Goal: Information Seeking & Learning: Check status

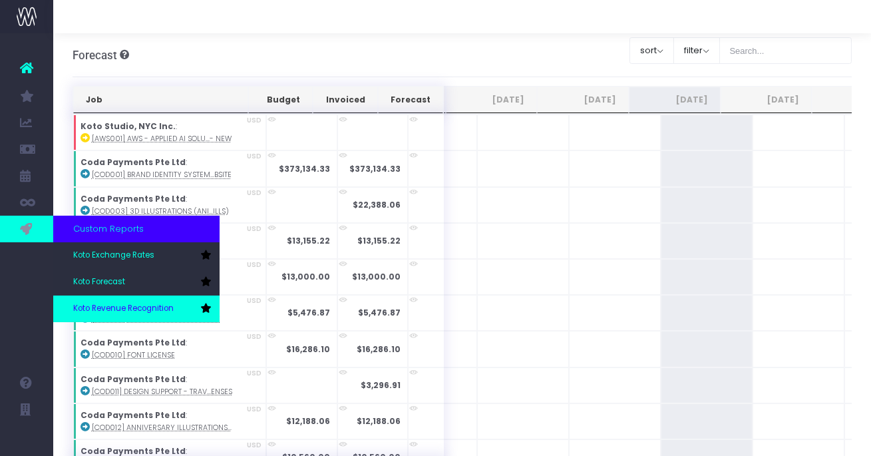
click at [100, 300] on link "Koto Revenue Recognition" at bounding box center [136, 308] width 166 height 27
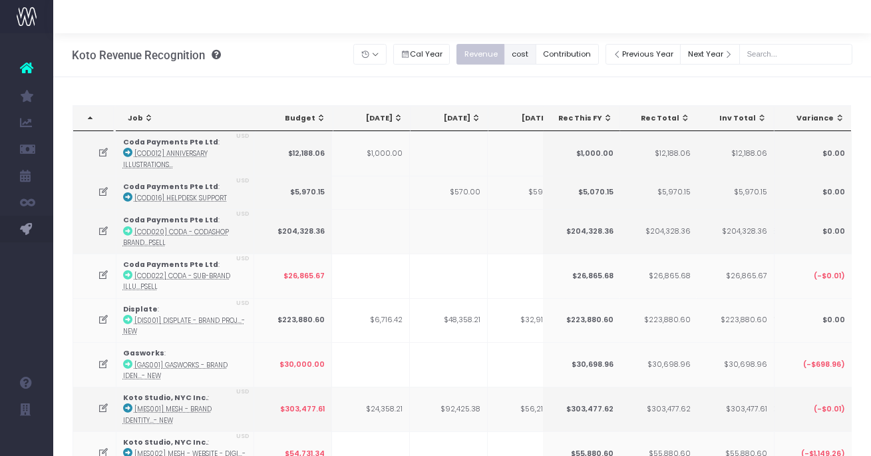
click at [536, 53] on button "cost" at bounding box center [520, 54] width 32 height 21
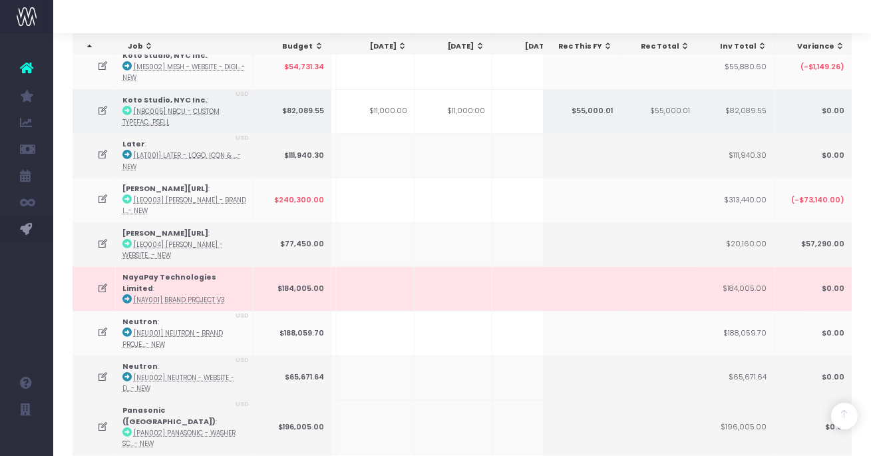
scroll to position [385, 0]
click at [102, 107] on icon at bounding box center [102, 111] width 11 height 11
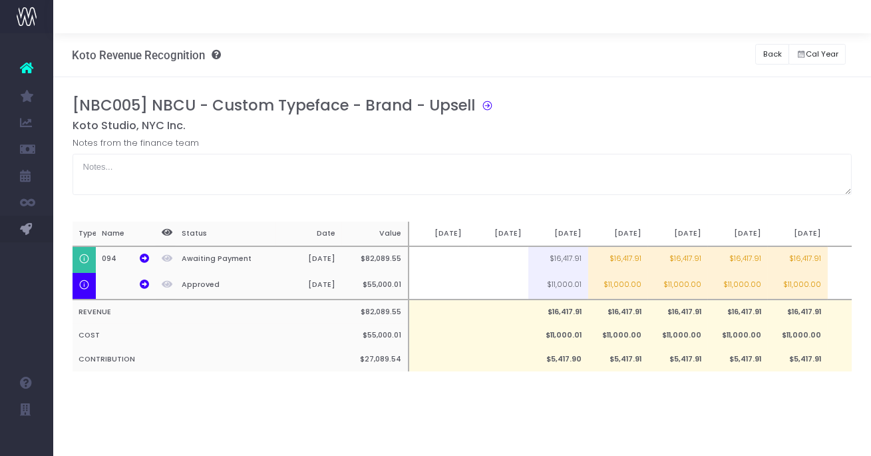
scroll to position [0, 0]
click at [724, 53] on button "Back" at bounding box center [733, 54] width 34 height 21
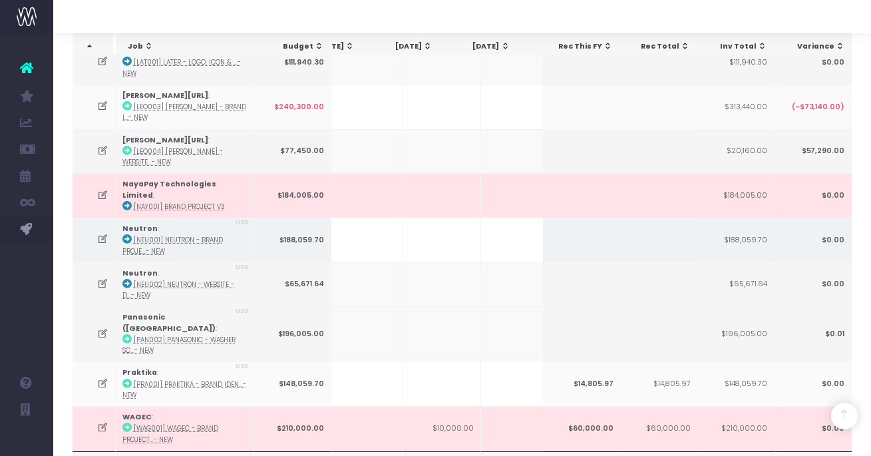
scroll to position [0, 164]
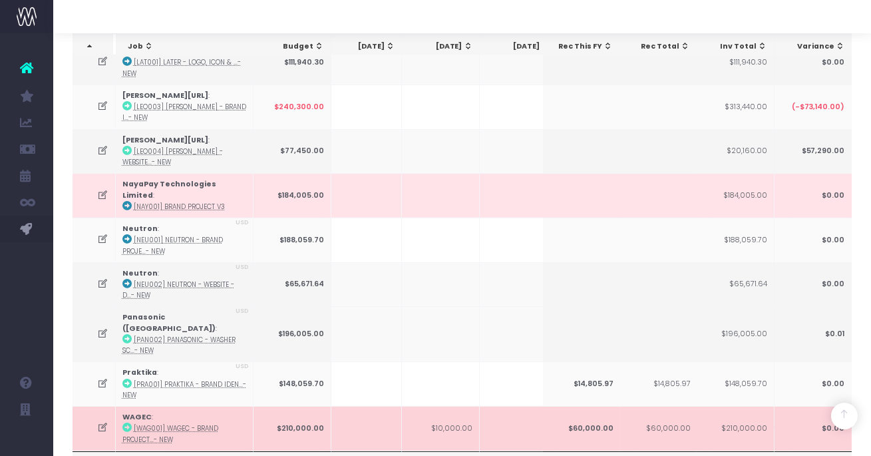
click at [102, 422] on icon at bounding box center [102, 427] width 11 height 11
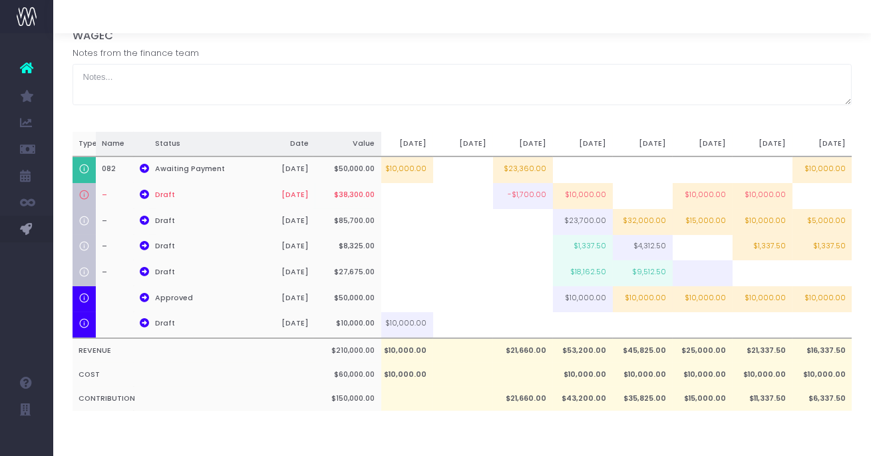
scroll to position [10, 0]
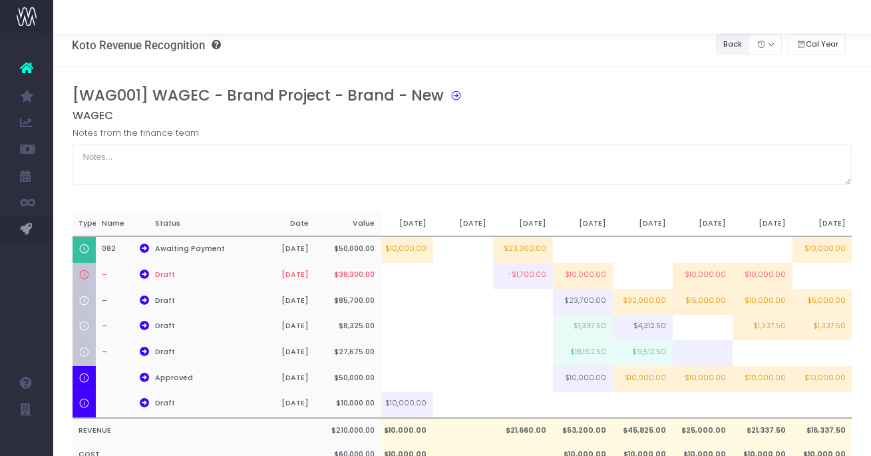
click at [736, 49] on button "Back" at bounding box center [733, 44] width 34 height 21
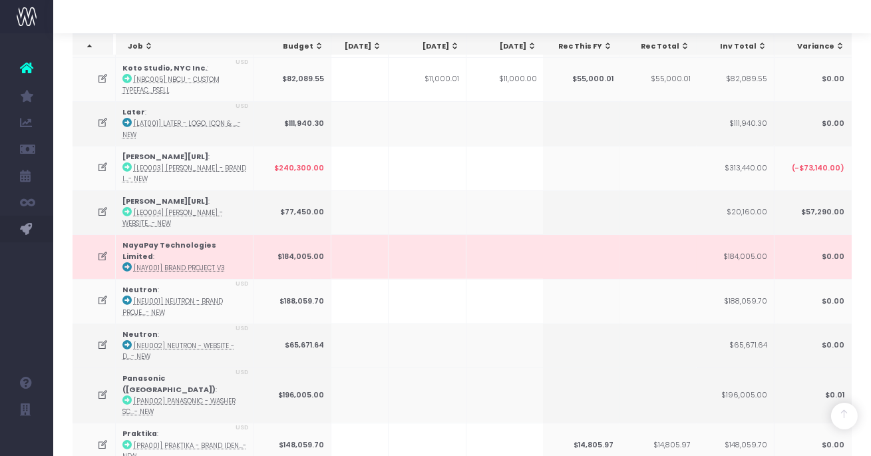
scroll to position [0, 206]
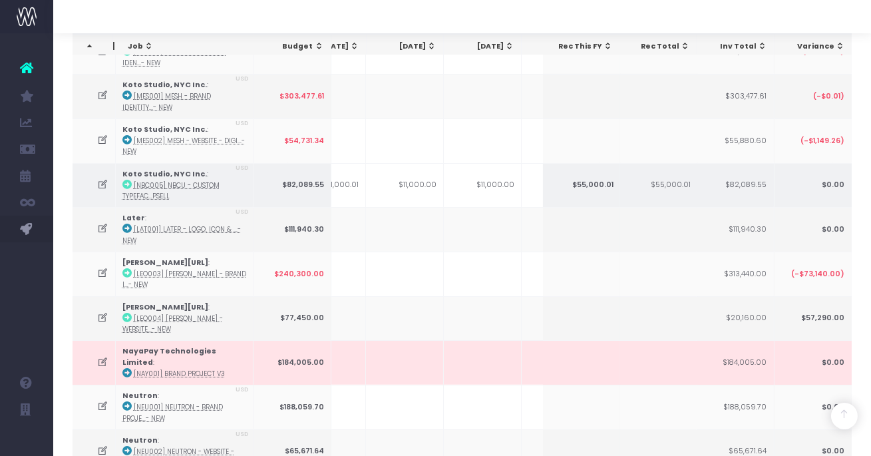
click at [100, 179] on icon at bounding box center [102, 184] width 11 height 11
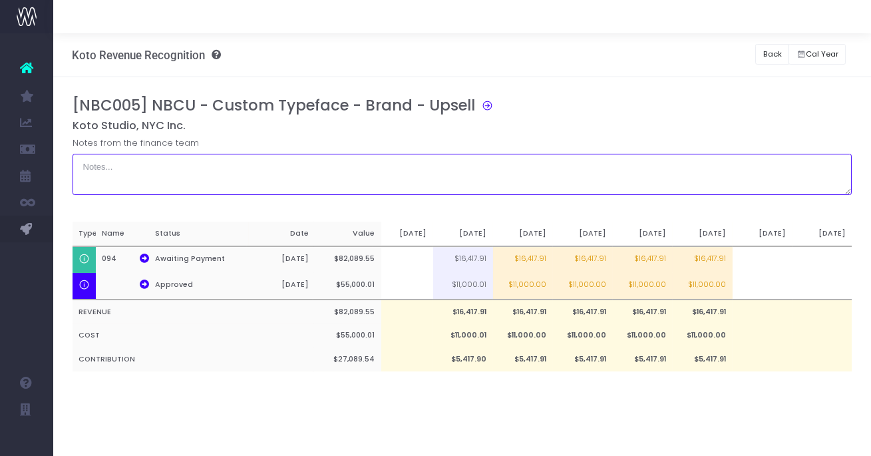
click at [100, 178] on textarea at bounding box center [461, 174] width 779 height 41
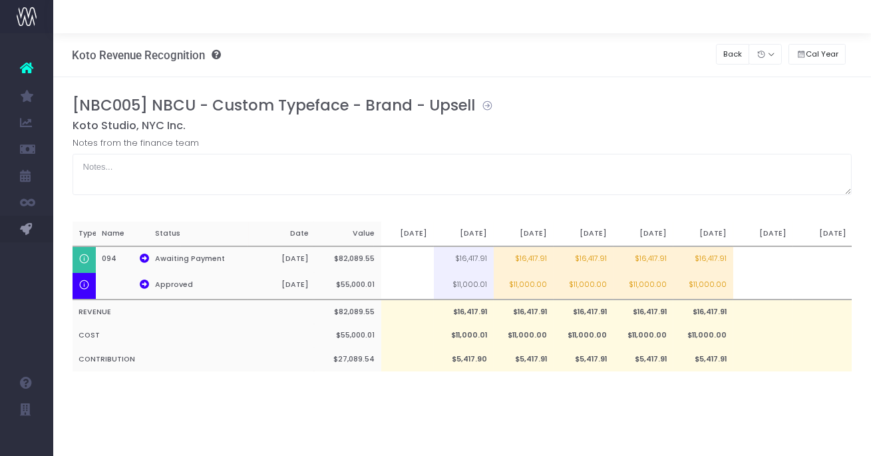
click at [487, 106] on icon at bounding box center [484, 103] width 18 height 15
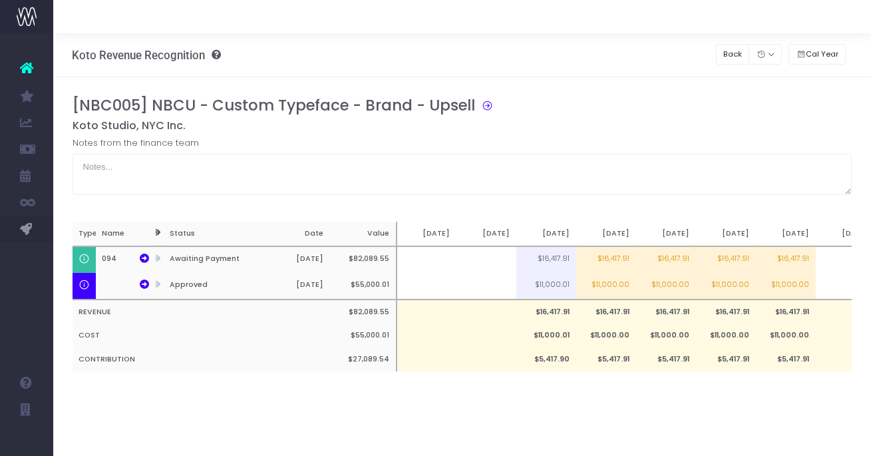
scroll to position [0, 7]
